Goal: Task Accomplishment & Management: Use online tool/utility

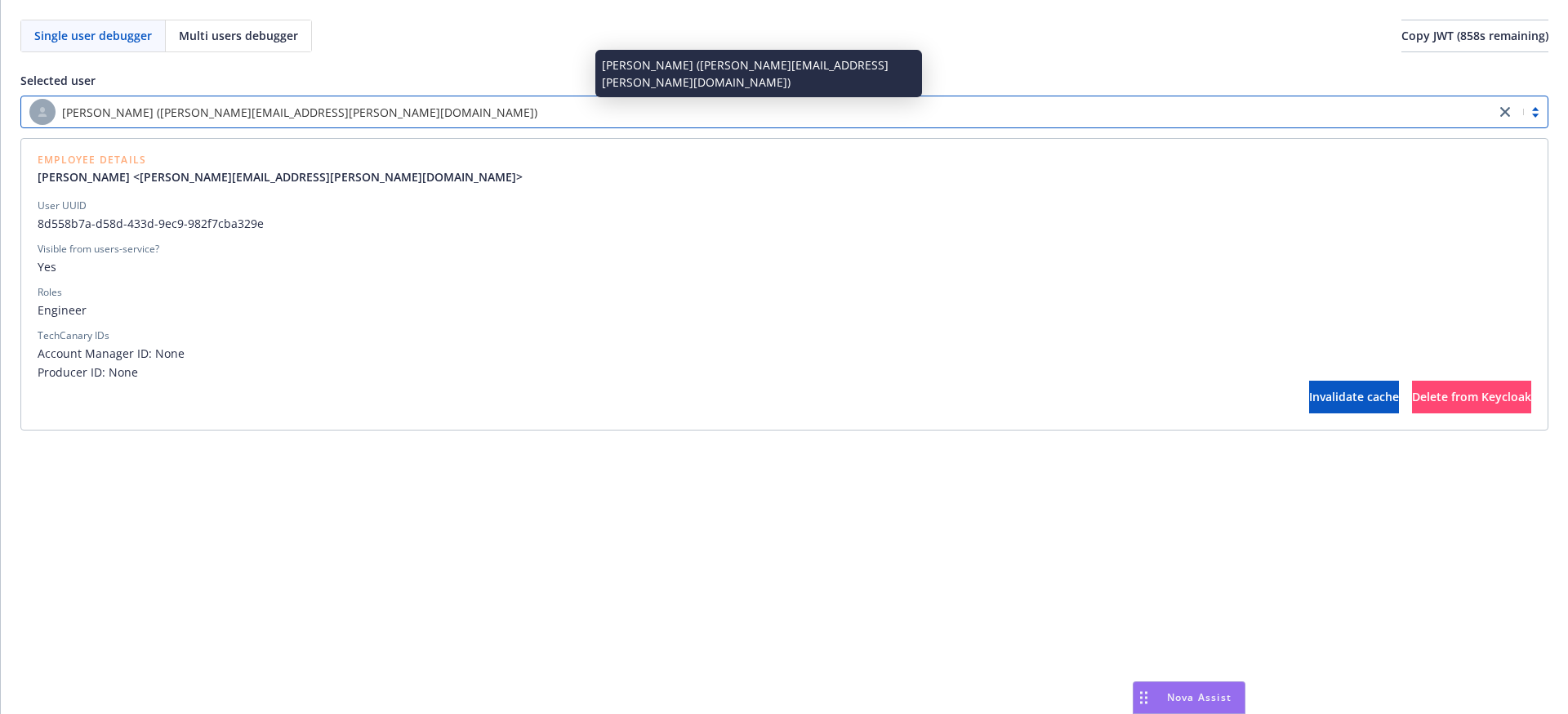
click at [630, 113] on div "[PERSON_NAME] ([PERSON_NAME][EMAIL_ADDRESS][PERSON_NAME][DOMAIN_NAME])" at bounding box center [758, 112] width 1458 height 26
paste input "a17e9286-393e-4a7a-99f9-761cf6d5742f"
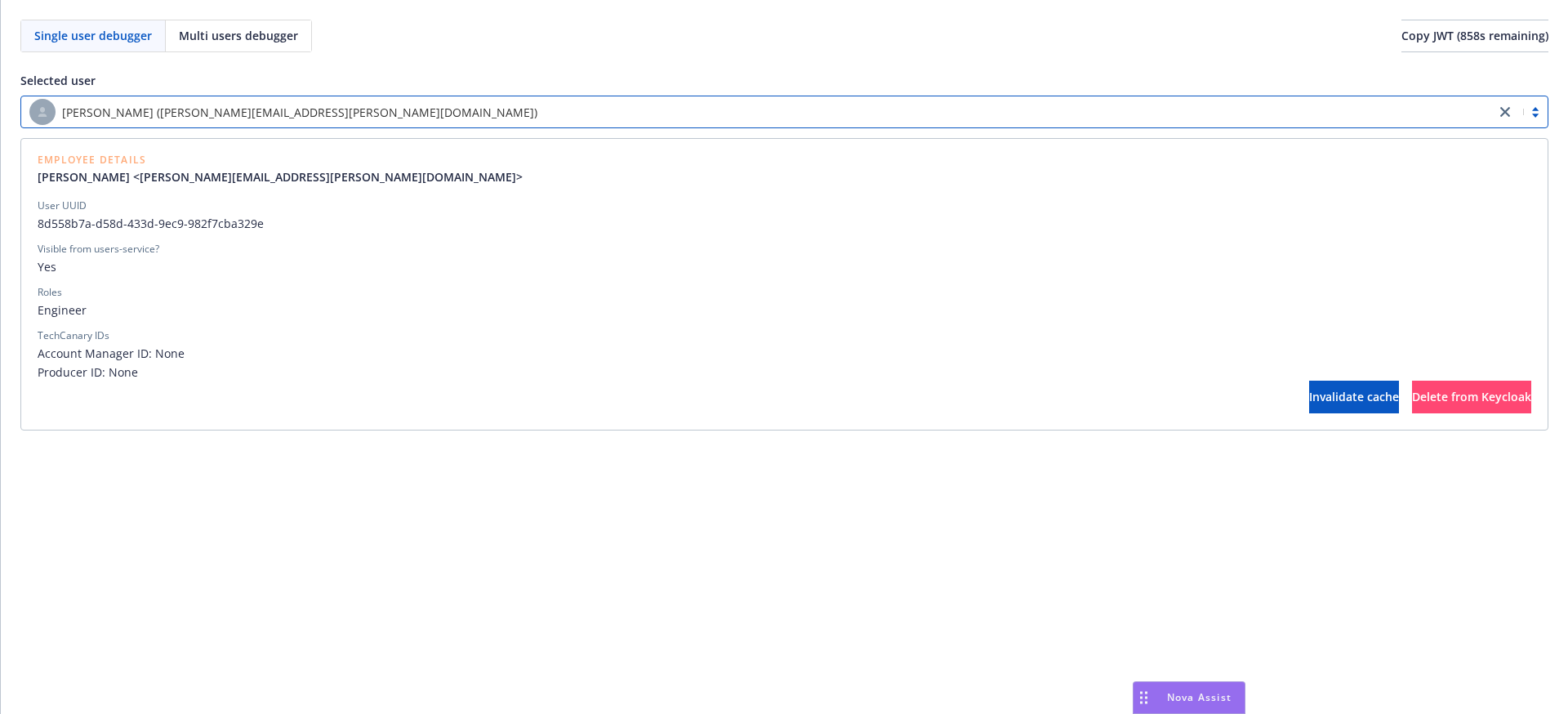
type input "a17e9286-393e-4a7a-99f9-761cf6d5742f"
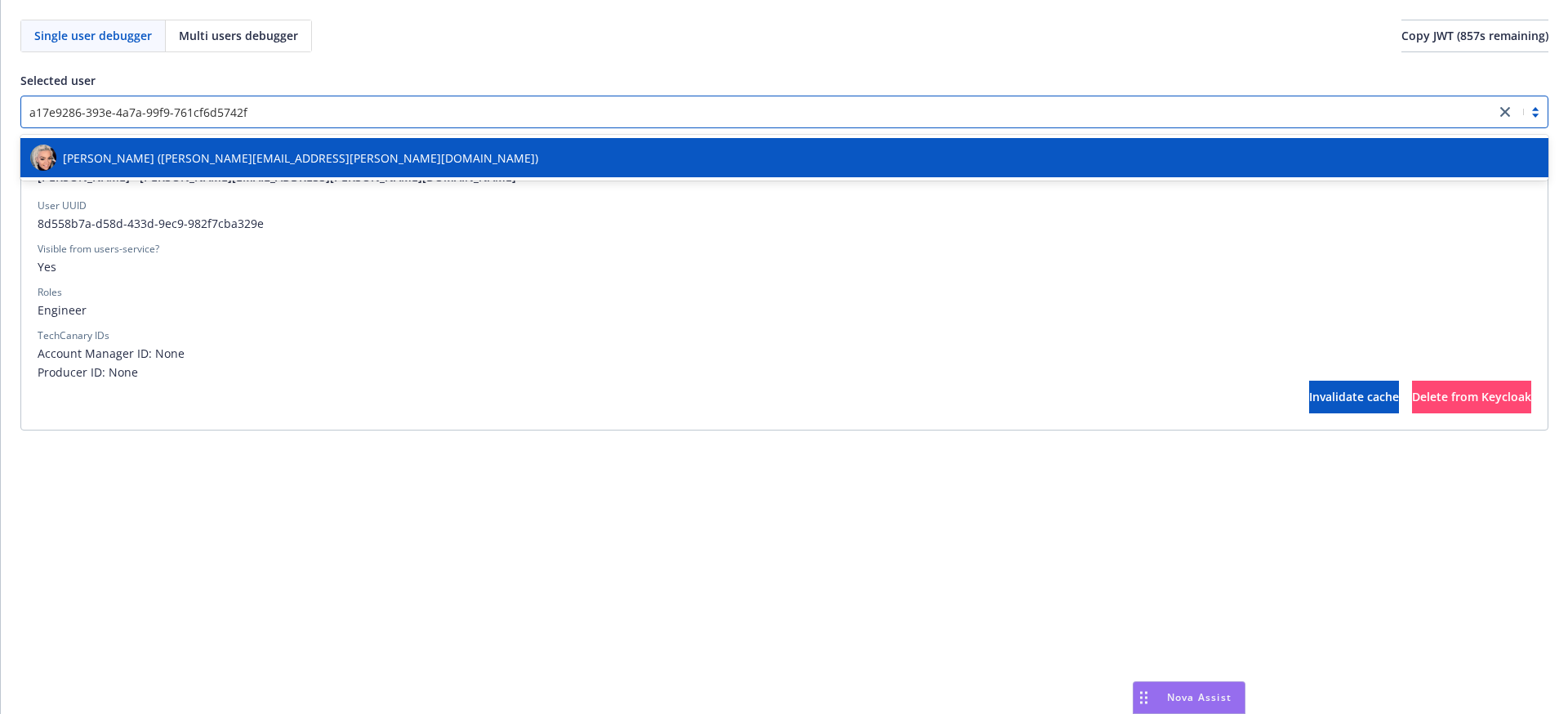
click at [512, 155] on div "[PERSON_NAME] ([PERSON_NAME][EMAIL_ADDRESS][PERSON_NAME][DOMAIN_NAME])" at bounding box center [785, 157] width 1509 height 26
